Goal: Information Seeking & Learning: Find specific fact

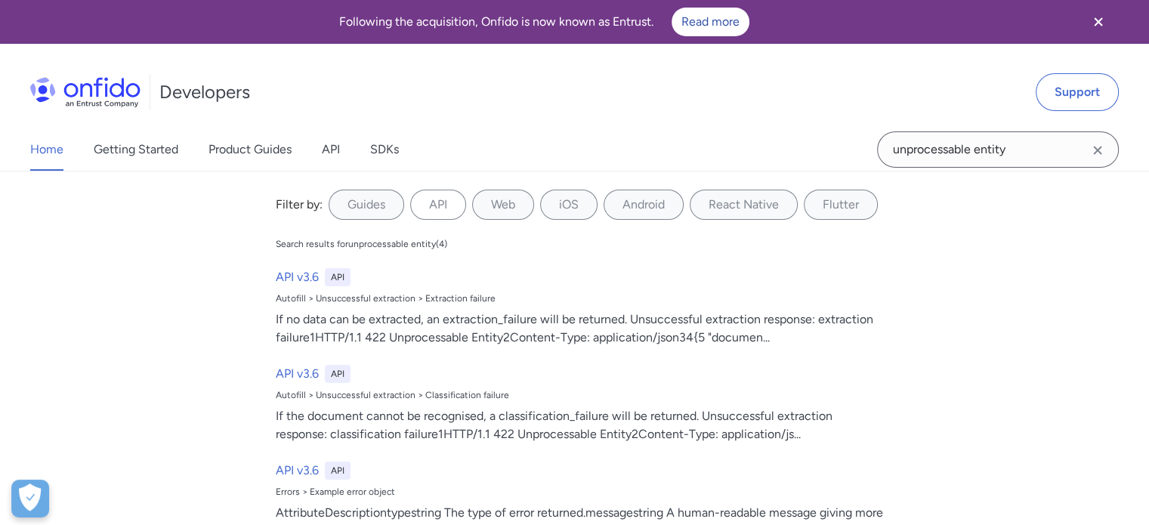
drag, startPoint x: 1018, startPoint y: 145, endPoint x: 879, endPoint y: 154, distance: 140.1
click at [879, 154] on input "unprocessable entity" at bounding box center [998, 149] width 242 height 36
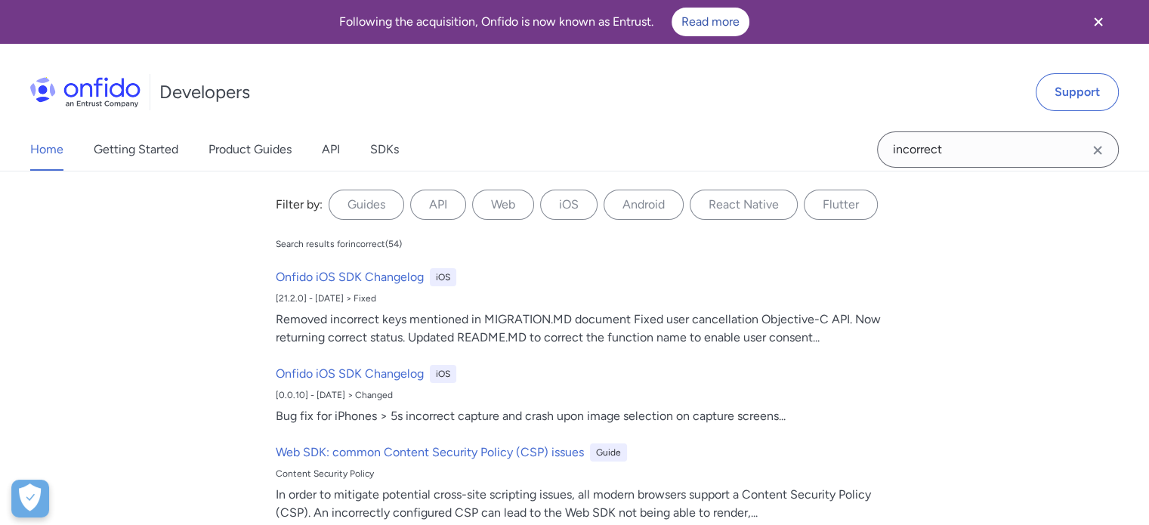
type input "incorrect_side"
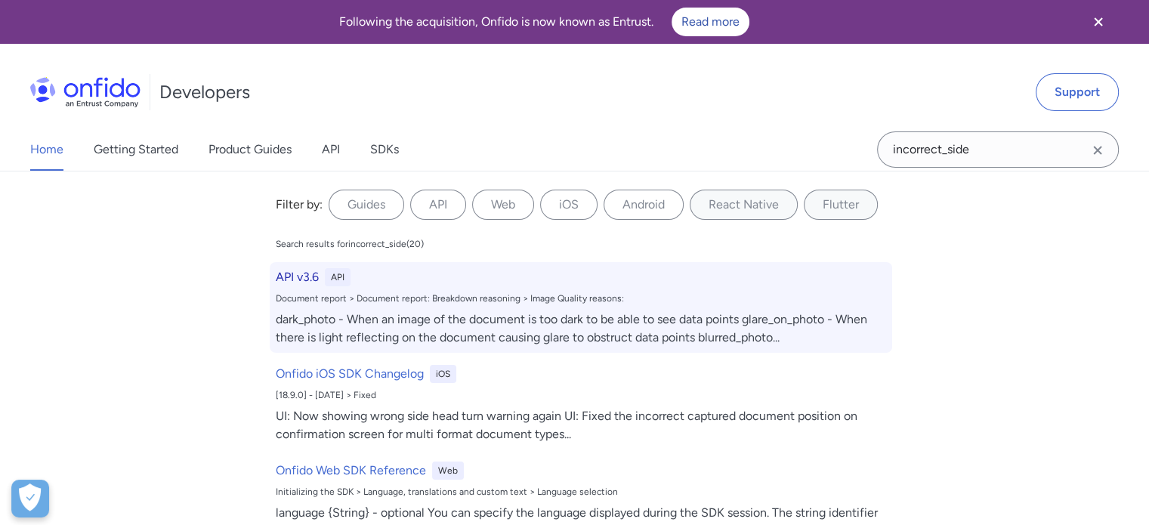
click at [312, 295] on div "Document report > Document report: Breakdown reasoning > Image Quality reasons:" at bounding box center [581, 298] width 610 height 12
select select "http"
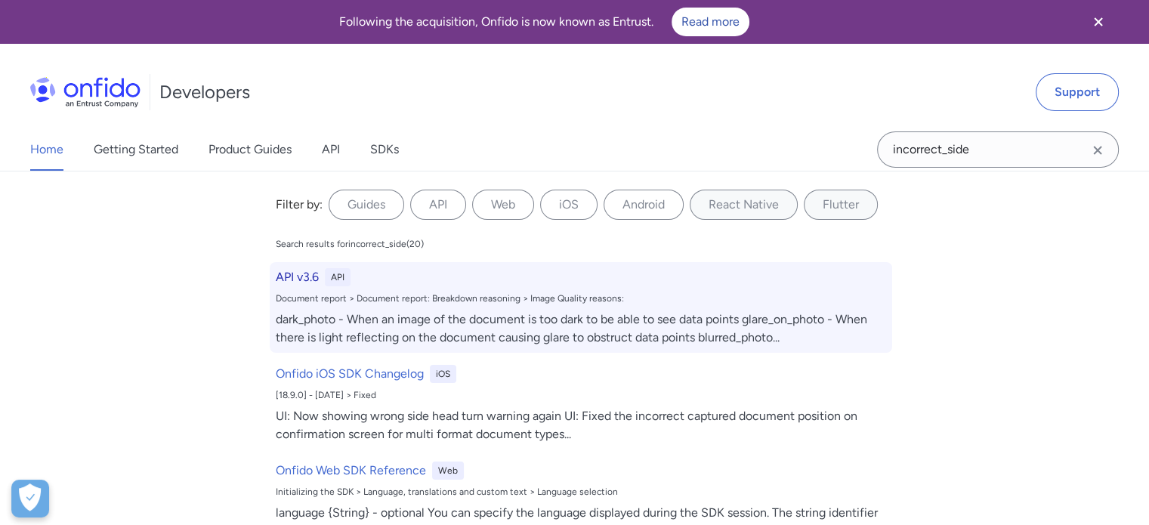
select select "http"
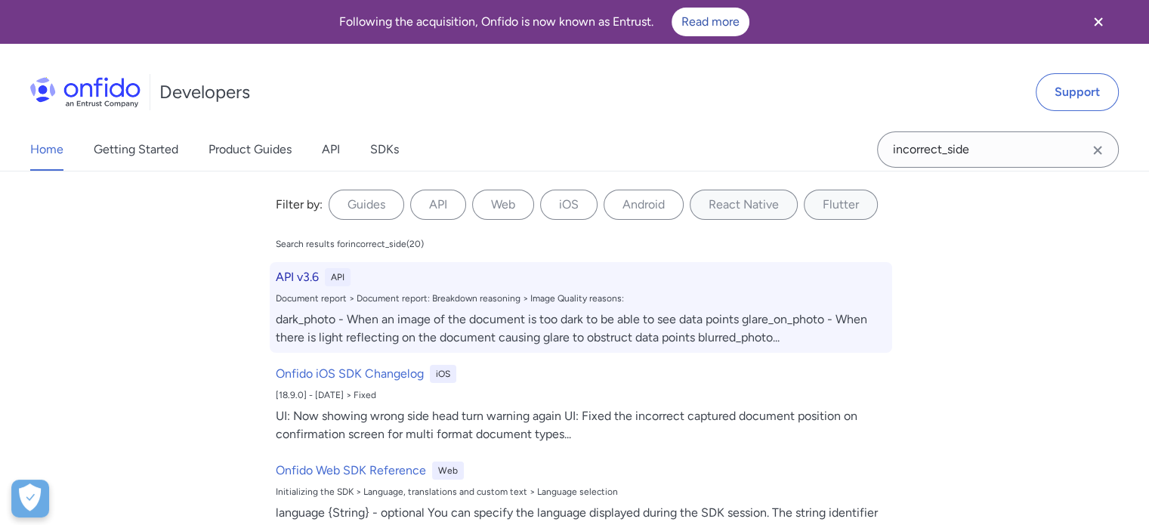
select select "http"
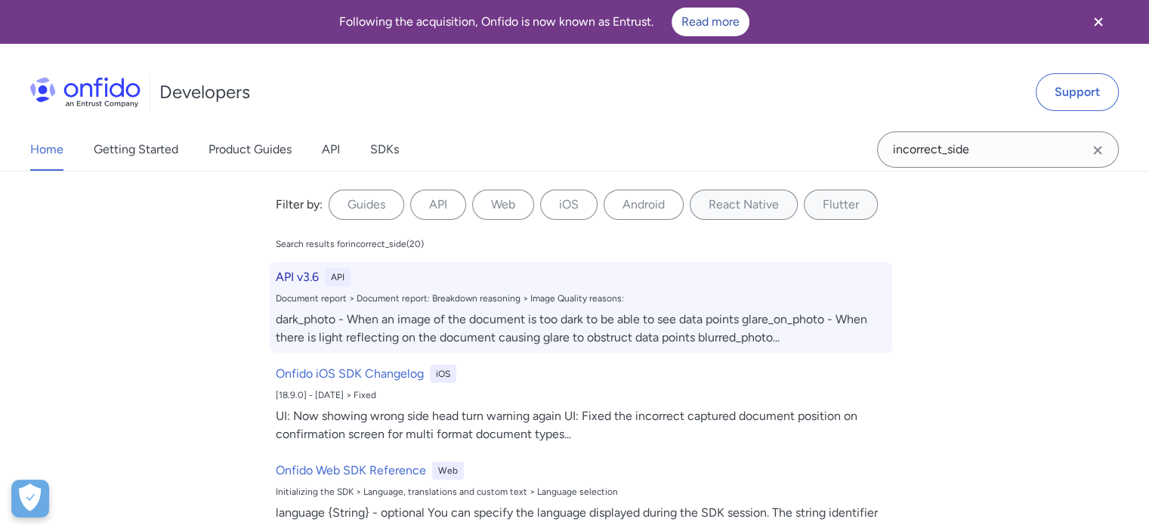
select select "http"
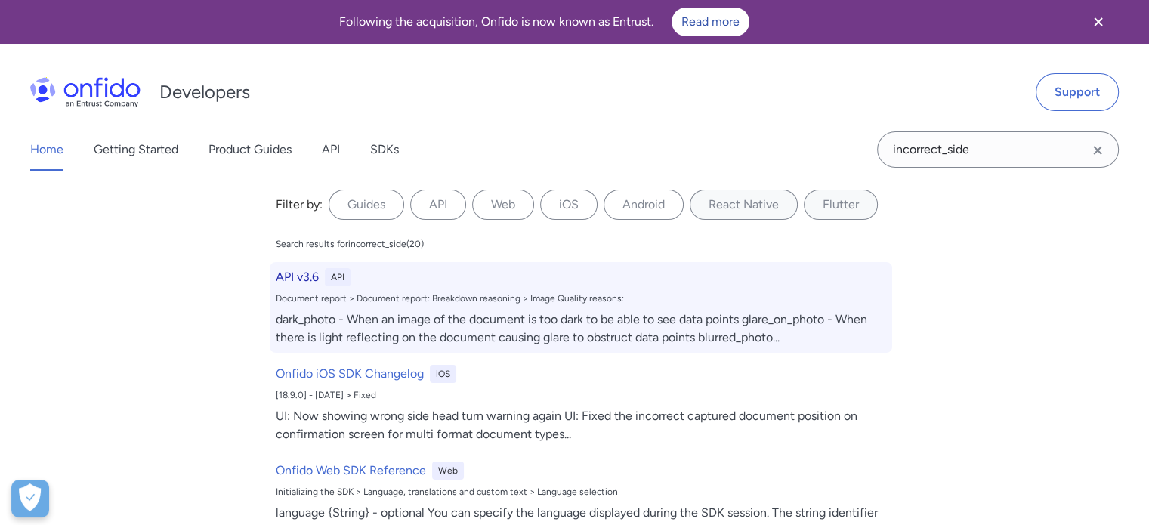
select select "http"
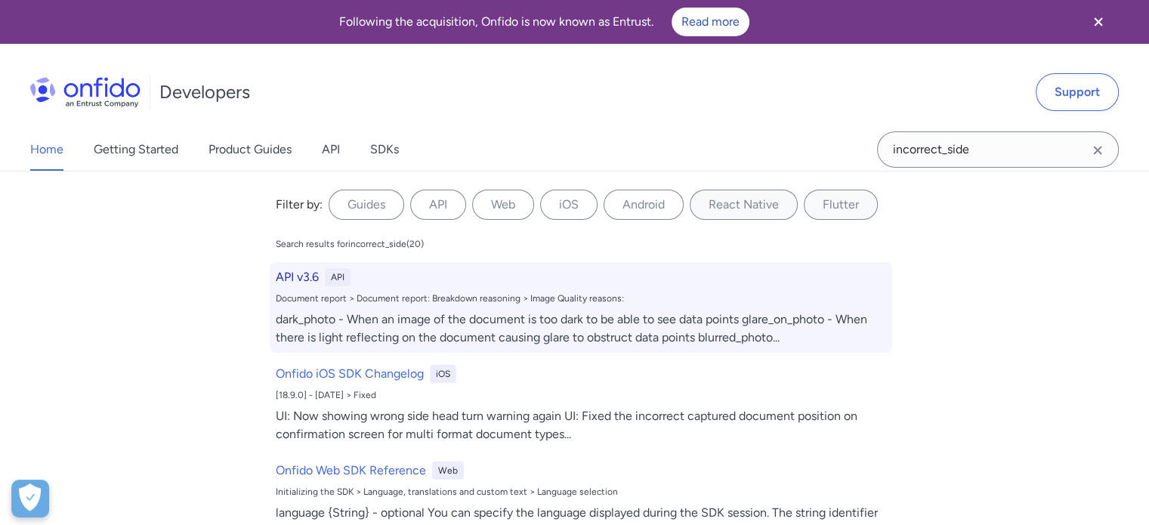
select select "http"
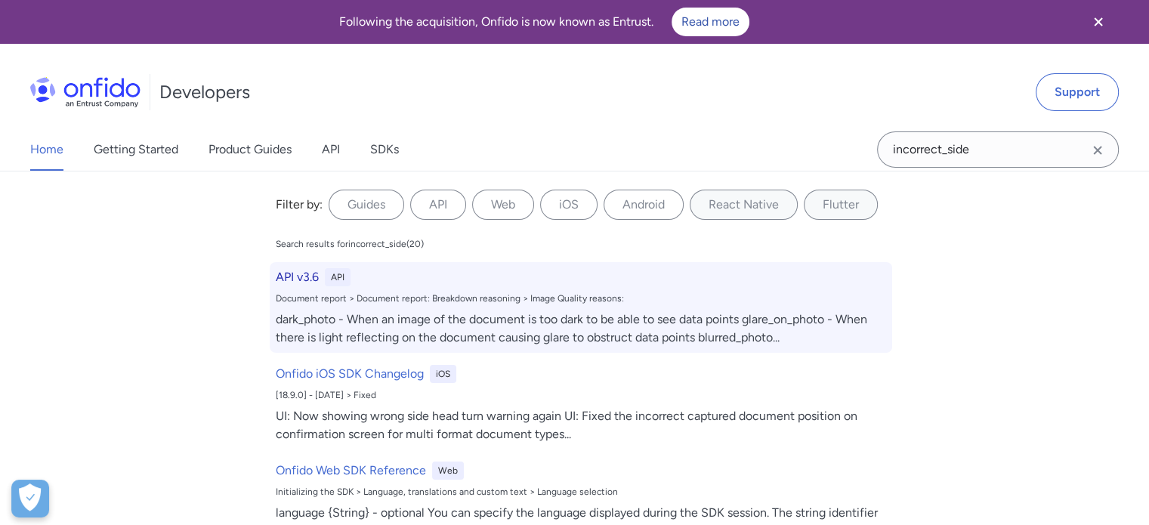
select select "http"
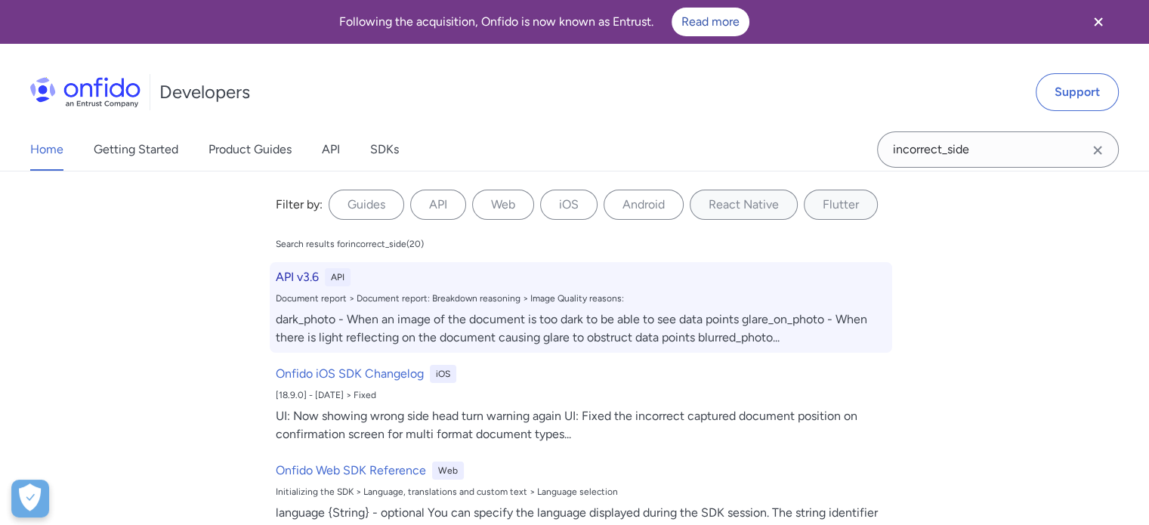
select select "http"
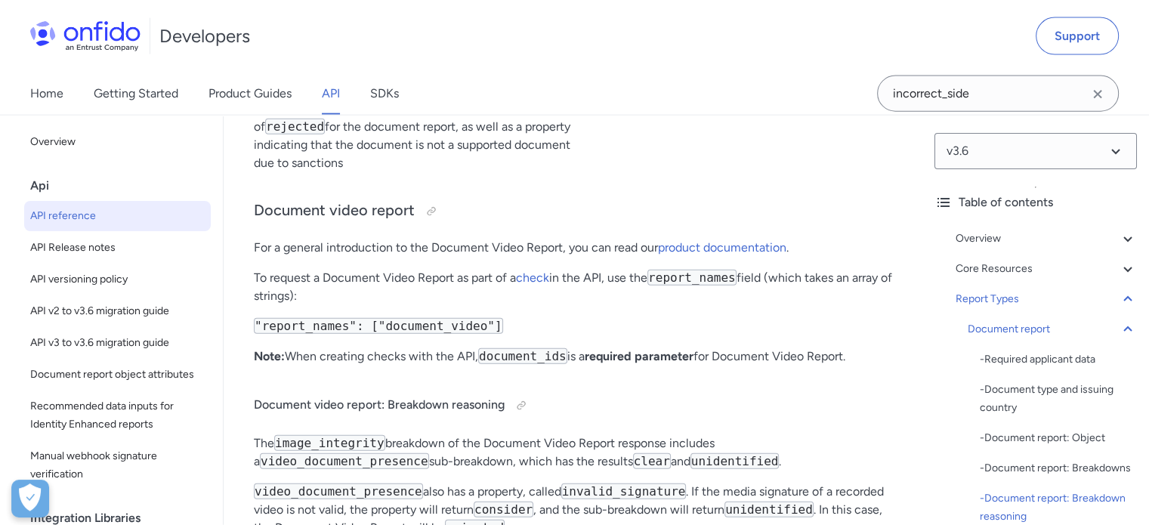
scroll to position [72583, 0]
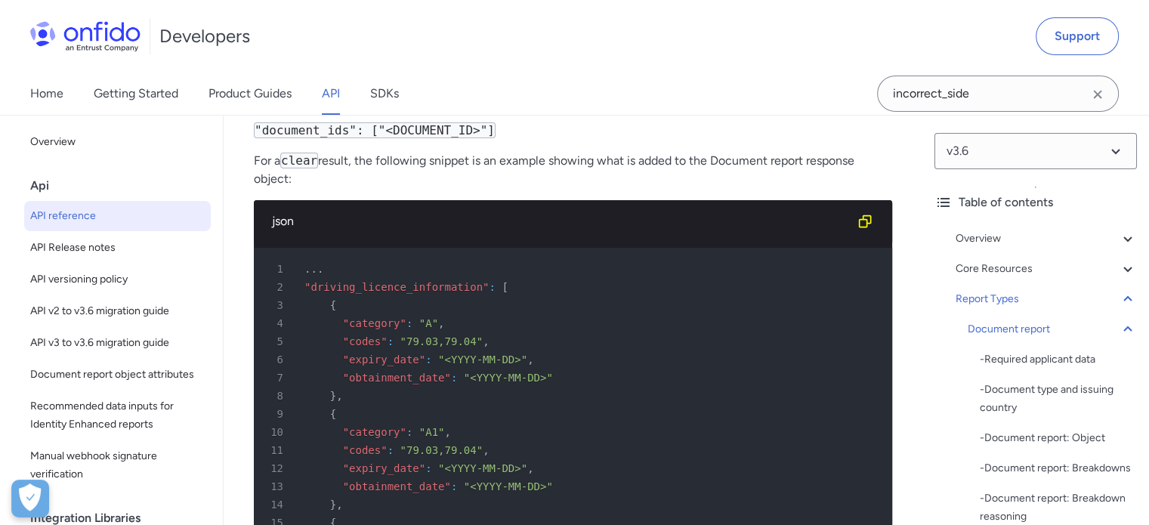
scroll to position [75077, 0]
